Goal: Task Accomplishment & Management: Use online tool/utility

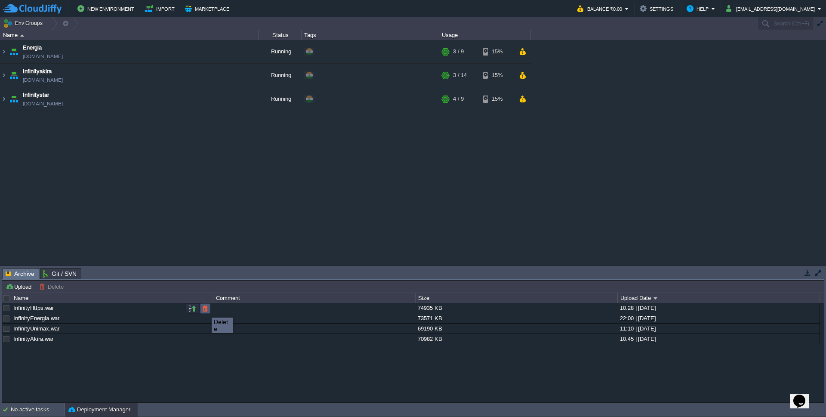
click at [205, 309] on button "button" at bounding box center [205, 309] width 8 height 8
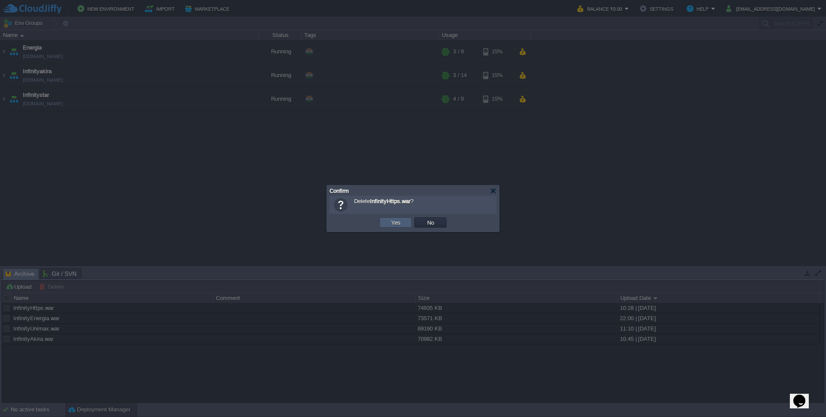
click at [397, 222] on button "Yes" at bounding box center [396, 223] width 15 height 8
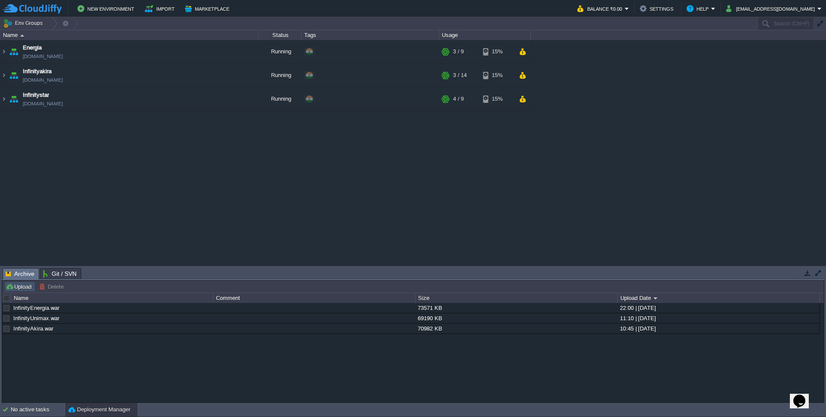
click at [18, 285] on button "Upload" at bounding box center [20, 287] width 28 height 8
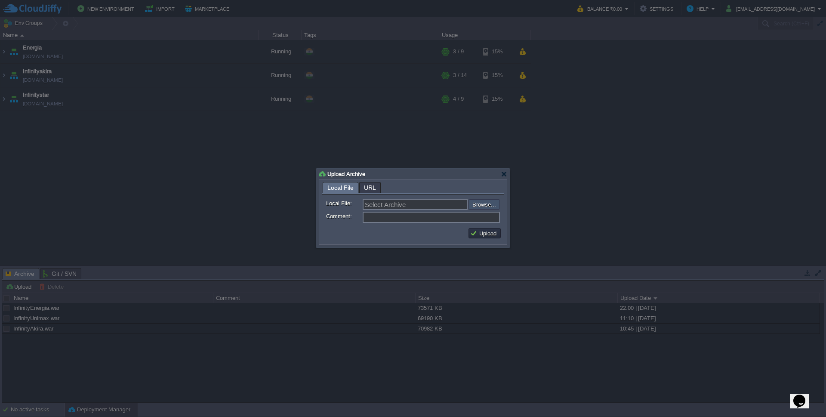
click at [484, 205] on input "file" at bounding box center [445, 204] width 109 height 10
type input "C:\fakepath\InfinityHttps.war"
type input "InfinityHttps.war"
click at [484, 234] on button "Upload" at bounding box center [484, 233] width 29 height 8
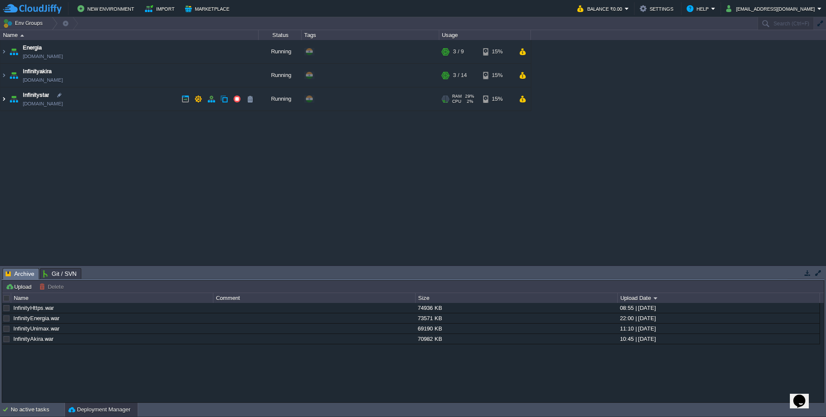
click at [4, 98] on img at bounding box center [3, 98] width 7 height 23
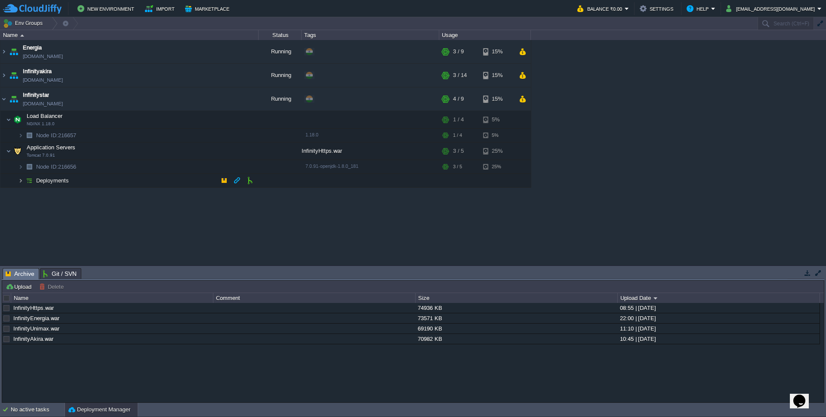
click at [22, 182] on img at bounding box center [20, 180] width 5 height 13
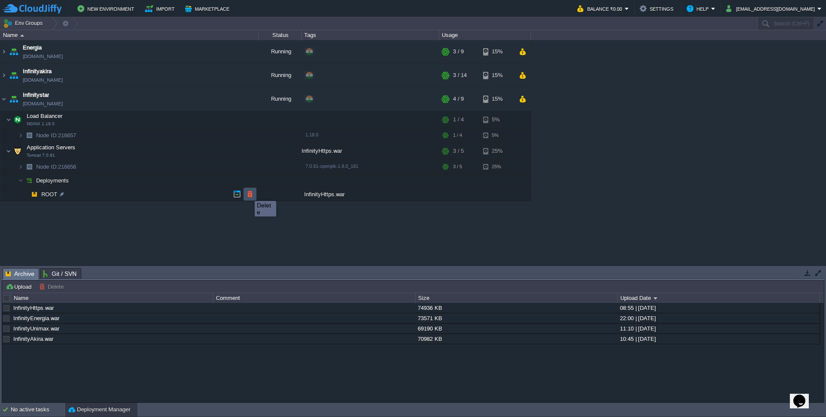
click at [248, 193] on button "button" at bounding box center [250, 194] width 8 height 8
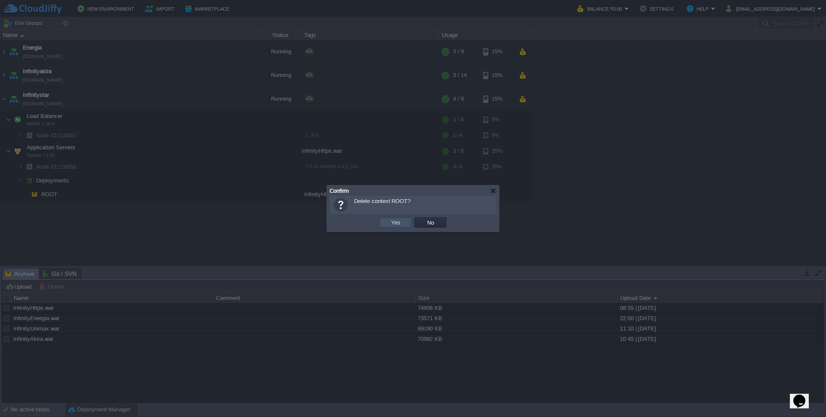
click at [396, 220] on button "Yes" at bounding box center [396, 223] width 15 height 8
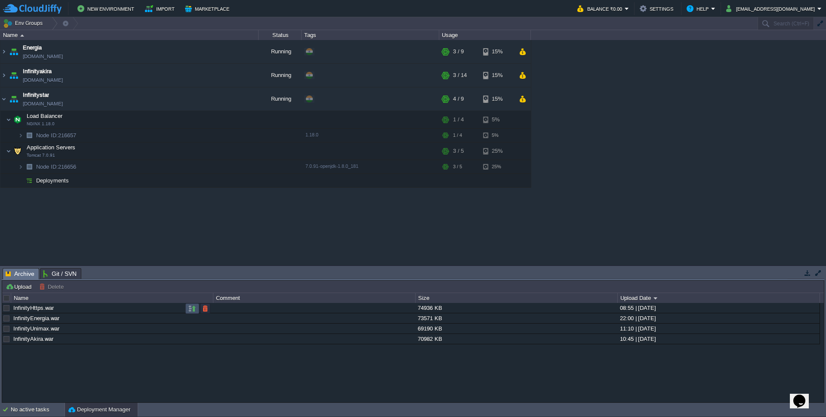
click at [190, 309] on button "button" at bounding box center [192, 309] width 8 height 8
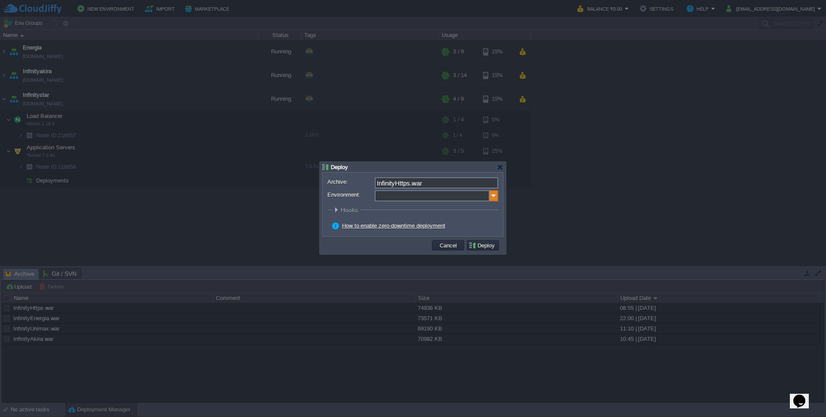
click at [494, 197] on img at bounding box center [494, 195] width 9 height 11
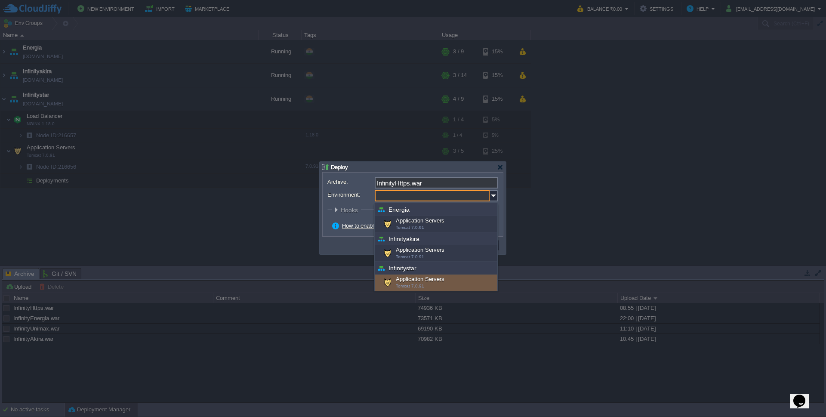
click at [408, 281] on div "Application Servers Tomcat 7.0.91" at bounding box center [436, 283] width 123 height 16
type input "Application Servers (Infinitystar)"
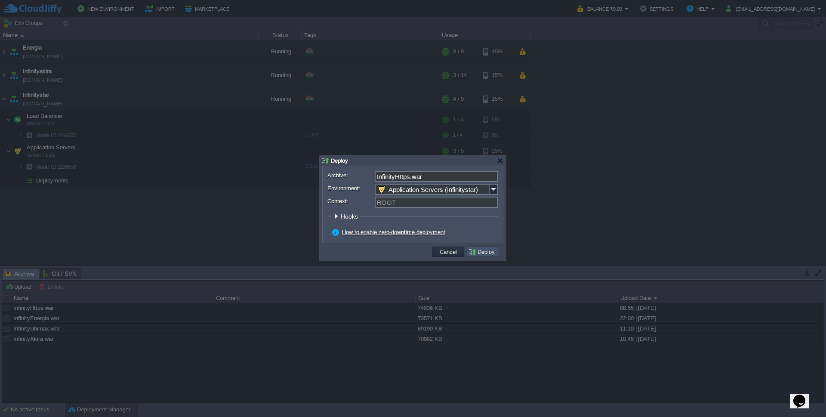
click at [488, 254] on button "Deploy" at bounding box center [483, 252] width 29 height 8
